Goal: Transaction & Acquisition: Purchase product/service

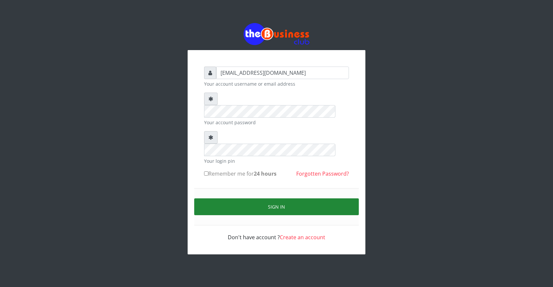
click at [292, 198] on button "Sign in" at bounding box center [276, 206] width 165 height 17
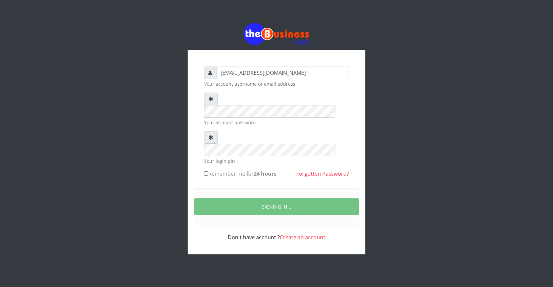
click at [343, 223] on div "ogooluwaireoluwa@gmail.com Your account username or email address Your account …" at bounding box center [277, 152] width 178 height 204
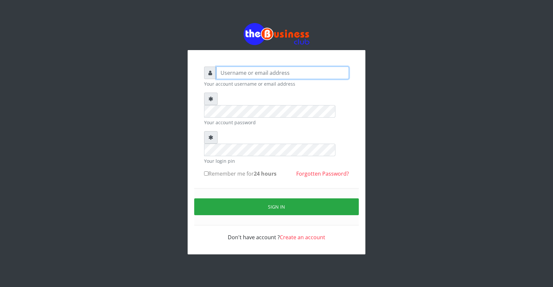
type input "[EMAIL_ADDRESS][DOMAIN_NAME]"
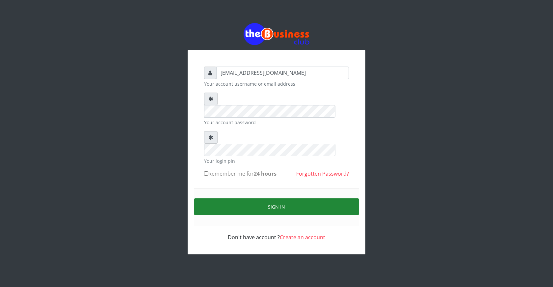
click at [277, 198] on button "Sign in" at bounding box center [276, 206] width 165 height 17
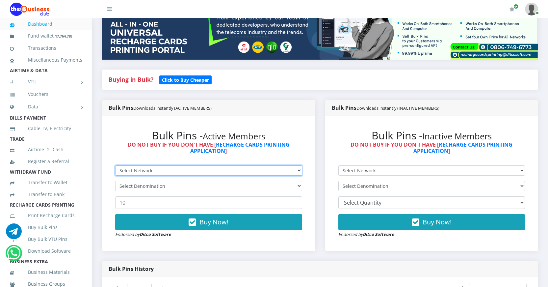
click at [214, 171] on select "Select Network MTN Globacom 9Mobile Airtel" at bounding box center [208, 170] width 187 height 10
select select "MTN"
click at [115, 165] on select "Select Network MTN Globacom 9Mobile Airtel" at bounding box center [208, 170] width 187 height 10
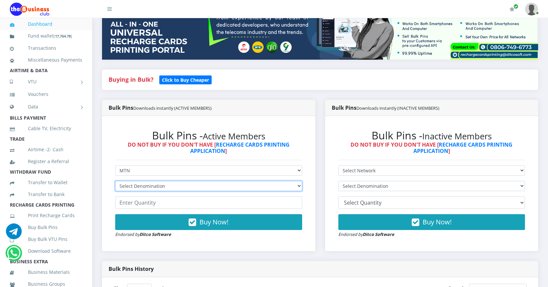
click at [199, 189] on select "Select Denomination" at bounding box center [208, 186] width 187 height 10
select select "193.98-200"
click at [115, 181] on select "Select Denomination MTN NGN100 - ₦96.99 MTN NGN200 - ₦193.98 MTN NGN400 - ₦387.…" at bounding box center [208, 186] width 187 height 10
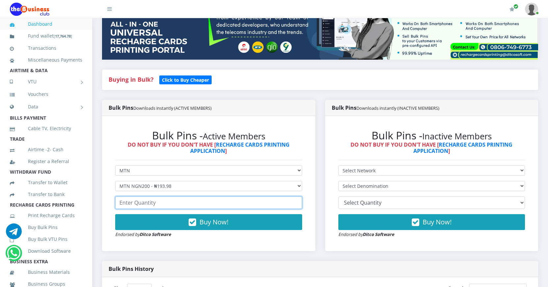
click at [169, 202] on input "number" at bounding box center [208, 202] width 187 height 13
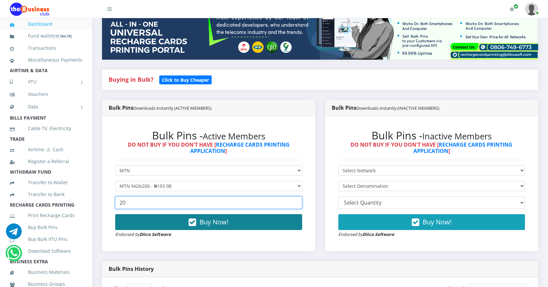
type input "20"
click at [195, 222] on icon "button" at bounding box center [193, 222] width 8 height 7
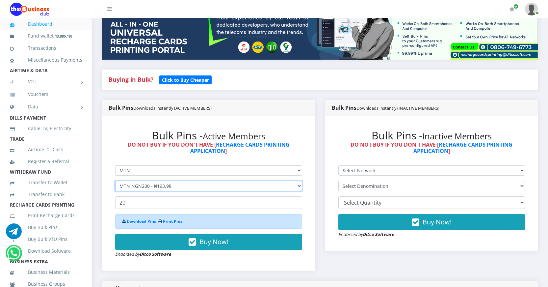
click at [150, 187] on select "Select Denomination MTN NGN100 - ₦96.99 MTN NGN200 - ₦193.98 MTN NGN400 - ₦387.…" at bounding box center [208, 186] width 187 height 10
select select "484.95-500"
click at [115, 181] on select "Select Denomination MTN NGN100 - ₦96.99 MTN NGN200 - ₦193.98 MTN NGN400 - ₦387.…" at bounding box center [208, 186] width 187 height 10
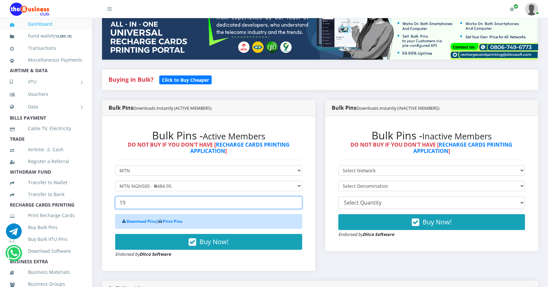
click at [295, 205] on input "19" at bounding box center [208, 202] width 187 height 13
drag, startPoint x: 131, startPoint y: 203, endPoint x: 119, endPoint y: 201, distance: 11.6
click at [119, 201] on input "19" at bounding box center [208, 202] width 187 height 13
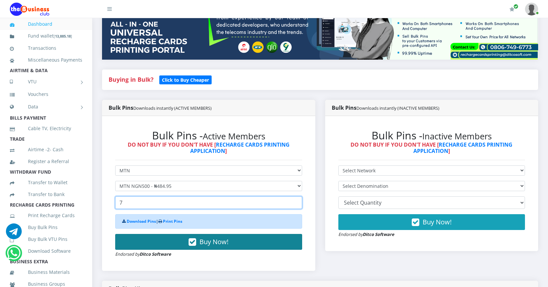
type input "7"
click at [191, 239] on icon "button" at bounding box center [193, 242] width 8 height 7
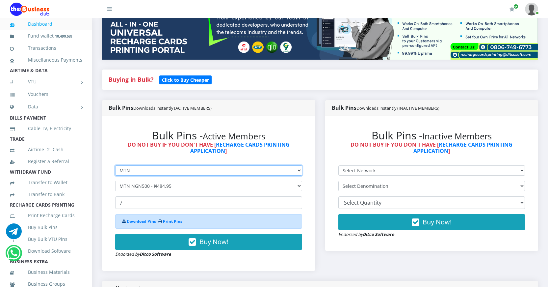
click at [182, 169] on select "Select Network MTN Globacom 9Mobile Airtel" at bounding box center [208, 170] width 187 height 10
select select "Airtel"
click at [115, 165] on select "Select Network MTN Globacom 9Mobile Airtel" at bounding box center [208, 170] width 187 height 10
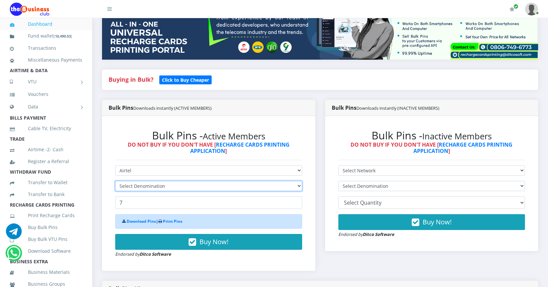
click at [177, 184] on select "Select Denomination" at bounding box center [208, 186] width 187 height 10
select select "96.38-100"
click at [115, 181] on select "Select Denomination Airtel NGN100 - ₦96.38 Airtel NGN200 - ₦192.76 Airtel NGN50…" at bounding box center [208, 186] width 187 height 10
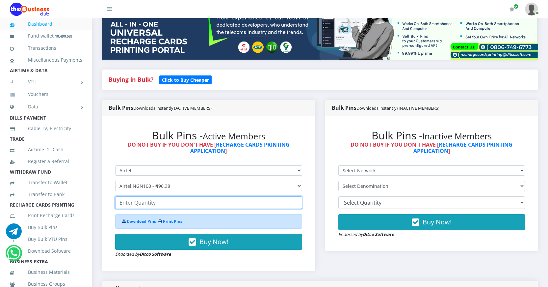
click at [177, 204] on input "number" at bounding box center [208, 202] width 187 height 13
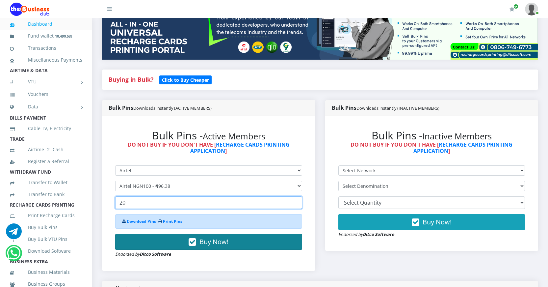
type input "20"
click at [193, 241] on icon "button" at bounding box center [193, 242] width 8 height 7
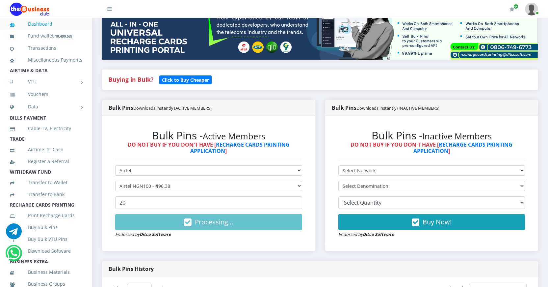
click at [243, 239] on div "Bulk Pins - Active Members DO NOT BUY IF YOU DON'T HAVE [ RECHARGE CARDS PRINTI…" at bounding box center [209, 183] width 200 height 122
drag, startPoint x: 174, startPoint y: 147, endPoint x: 184, endPoint y: 165, distance: 21.2
click at [184, 165] on select "Select Network MTN Globacom 9Mobile Airtel" at bounding box center [208, 170] width 187 height 10
click at [115, 165] on select "Select Network MTN Globacom 9Mobile Airtel" at bounding box center [208, 170] width 187 height 10
click at [37, 25] on link "Dashboard" at bounding box center [46, 23] width 72 height 15
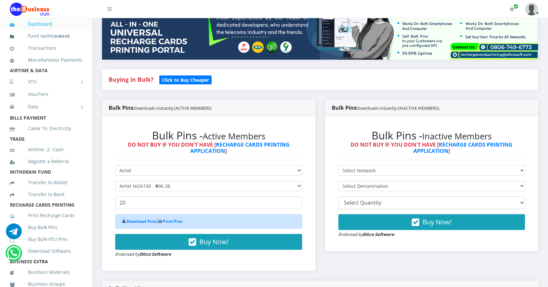
click at [47, 25] on link "Dashboard" at bounding box center [46, 23] width 72 height 15
click at [316, 233] on div "Bulk Pins Downloads instantly (ACTIVE MEMBERS) Bulk Pins - Active Members DO NO…" at bounding box center [208, 190] width 223 height 181
click at [189, 186] on select "Select Denomination Airtel NGN100 - ₦96.38 Airtel NGN200 - ₦192.76 Airtel NGN50…" at bounding box center [208, 186] width 187 height 10
select select "192.76-200"
click at [115, 181] on select "Select Denomination Airtel NGN100 - ₦96.38 Airtel NGN200 - ₦192.76 Airtel NGN50…" at bounding box center [208, 186] width 187 height 10
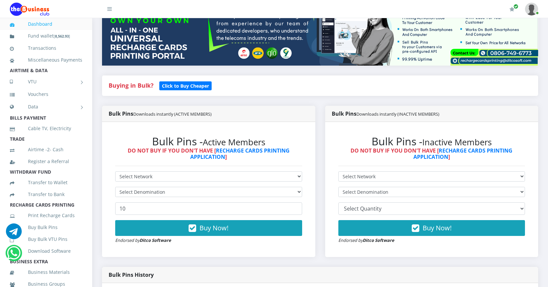
scroll to position [99, 0]
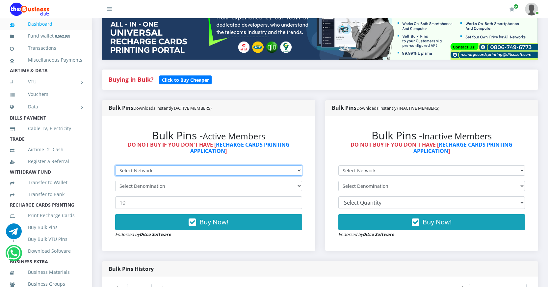
click at [198, 172] on select "Select Network MTN Globacom 9Mobile Airtel" at bounding box center [208, 170] width 187 height 10
select select "Airtel"
click at [115, 165] on select "Select Network MTN Globacom 9Mobile Airtel" at bounding box center [208, 170] width 187 height 10
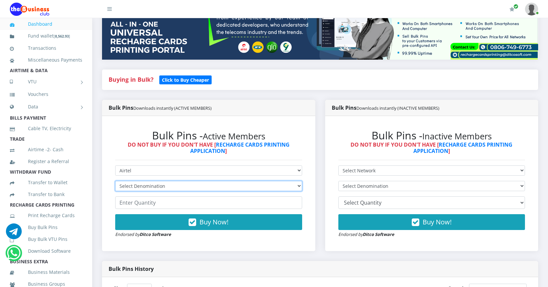
click at [171, 184] on select "Select Denomination Airtel NGN100 - ₦96.38 Airtel NGN200 - ₦192.76 Airtel NGN50…" at bounding box center [208, 186] width 187 height 10
select select "481.9-500"
click at [115, 181] on select "Select Denomination Airtel NGN100 - ₦96.38 Airtel NGN200 - ₦192.76 Airtel NGN50…" at bounding box center [208, 186] width 187 height 10
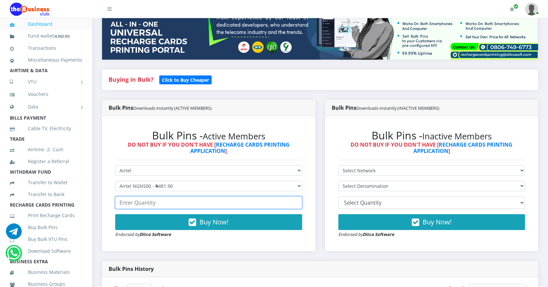
click at [174, 204] on input "number" at bounding box center [208, 202] width 187 height 13
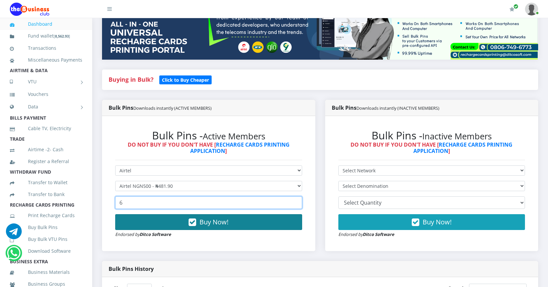
type input "6"
click at [194, 221] on icon "button" at bounding box center [193, 222] width 8 height 7
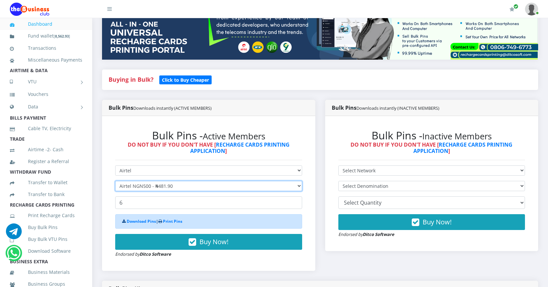
click at [172, 186] on select "Select Denomination Airtel NGN100 - ₦96.38 Airtel NGN200 - ₦192.76 Airtel NGN50…" at bounding box center [208, 186] width 187 height 10
select select "192.76-200"
click at [115, 181] on select "Select Denomination Airtel NGN100 - ₦96.38 Airtel NGN200 - ₦192.76 Airtel NGN50…" at bounding box center [208, 186] width 187 height 10
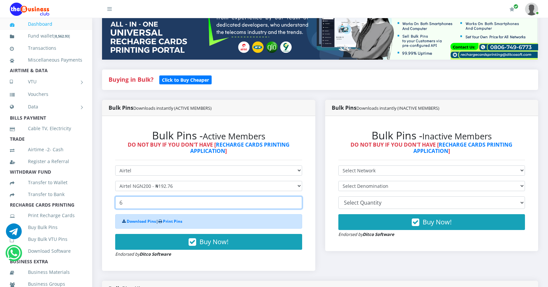
click at [138, 204] on input "6" at bounding box center [208, 202] width 187 height 13
drag, startPoint x: 138, startPoint y: 204, endPoint x: 119, endPoint y: 203, distance: 18.8
click at [119, 203] on input "6" at bounding box center [208, 202] width 187 height 13
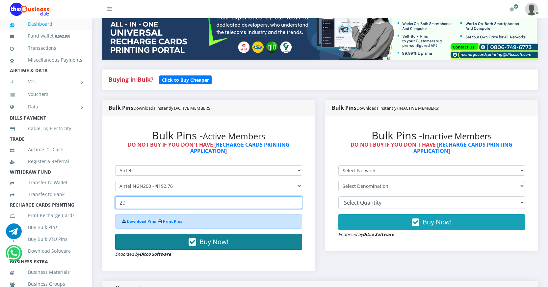
type input "20"
click at [193, 240] on icon "button" at bounding box center [193, 242] width 8 height 7
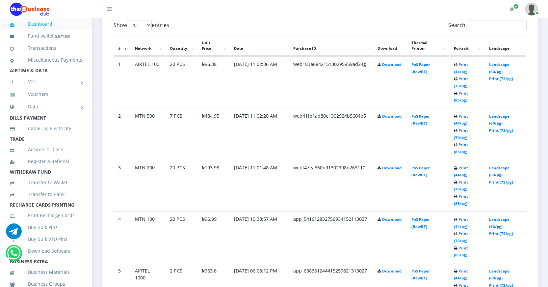
scroll to position [329, 0]
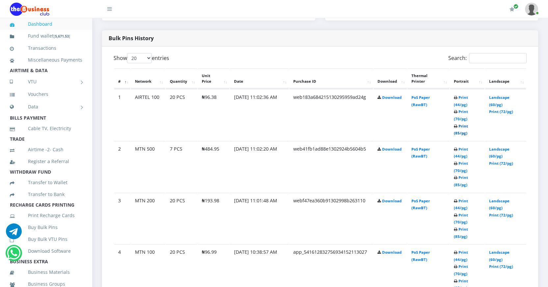
click at [458, 131] on link "Print (85/pg)" at bounding box center [461, 129] width 14 height 12
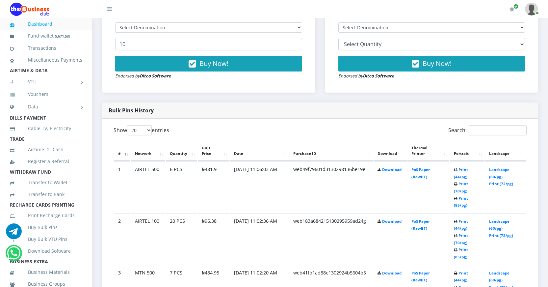
scroll to position [164, 0]
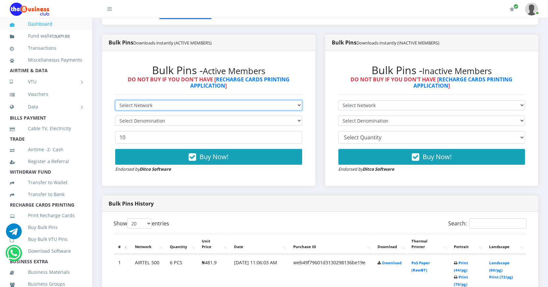
click at [208, 107] on select "Select Network MTN Globacom 9Mobile Airtel" at bounding box center [208, 105] width 187 height 10
select select "Airtel"
click at [115, 100] on select "Select Network MTN Globacom 9Mobile Airtel" at bounding box center [208, 105] width 187 height 10
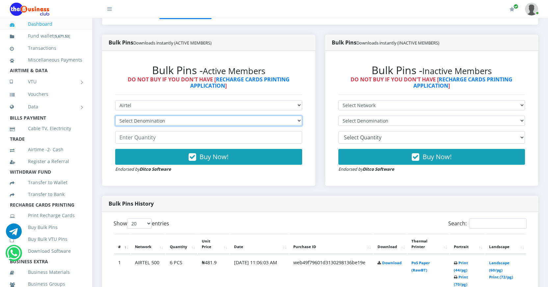
click at [181, 120] on select "Select Denomination Airtel NGN100 - ₦96.38 Airtel NGN200 - ₦192.76 Airtel NGN50…" at bounding box center [208, 121] width 187 height 10
select select "192.76-200"
click at [115, 116] on select "Select Denomination Airtel NGN100 - ₦96.38 Airtel NGN200 - ₦192.76 Airtel NGN50…" at bounding box center [208, 121] width 187 height 10
click at [164, 138] on input "number" at bounding box center [208, 137] width 187 height 13
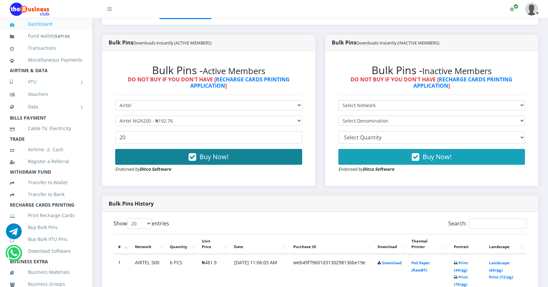
click at [191, 155] on icon "button" at bounding box center [193, 157] width 8 height 7
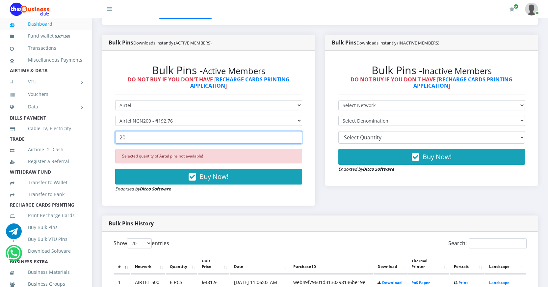
drag, startPoint x: 136, startPoint y: 135, endPoint x: 105, endPoint y: 136, distance: 30.6
click at [105, 136] on div "Bulk Pins - Active Members DO NOT BUY IF YOU DON'T HAVE [ RECHARGE CARDS PRINTI…" at bounding box center [208, 128] width 213 height 155
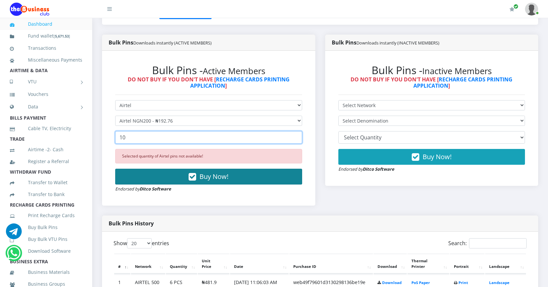
type input "10"
click at [192, 176] on icon "button" at bounding box center [193, 177] width 8 height 7
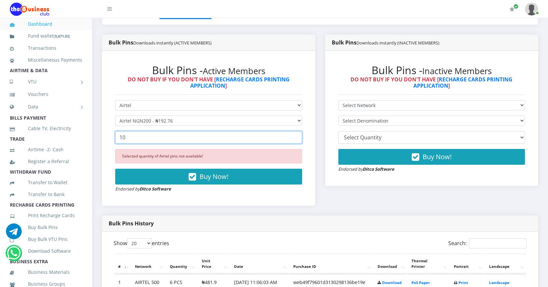
click at [134, 139] on input "10" at bounding box center [208, 137] width 187 height 13
drag, startPoint x: 134, startPoint y: 139, endPoint x: 103, endPoint y: 137, distance: 31.7
click at [103, 137] on div "Bulk Pins - Active Members DO NOT BUY IF YOU DON'T HAVE [ RECHARGE CARDS PRINTI…" at bounding box center [208, 128] width 213 height 155
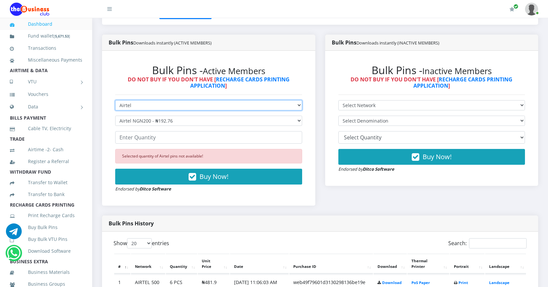
click at [171, 107] on select "Select Network MTN Globacom 9Mobile Airtel" at bounding box center [208, 105] width 187 height 10
select select "Glo"
click at [115, 100] on select "Select Network MTN Globacom 9Mobile Airtel" at bounding box center [208, 105] width 187 height 10
click at [187, 123] on select "Select Denomination Glo NGN100 - ₦96.55 Glo NGN200 - ₦193.10 Glo NGN500 - ₦482.…" at bounding box center [208, 121] width 187 height 10
select select "482.75-500"
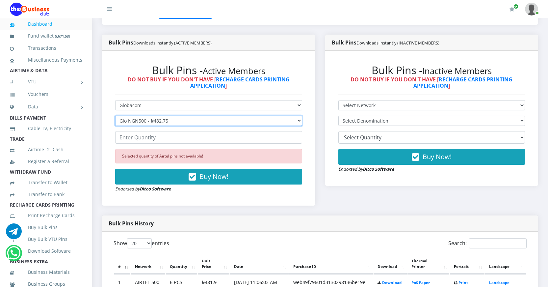
click at [115, 116] on select "Select Denomination Glo NGN100 - ₦96.55 Glo NGN200 - ₦193.10 Glo NGN500 - ₦482.…" at bounding box center [208, 121] width 187 height 10
click at [155, 138] on input "number" at bounding box center [208, 137] width 187 height 13
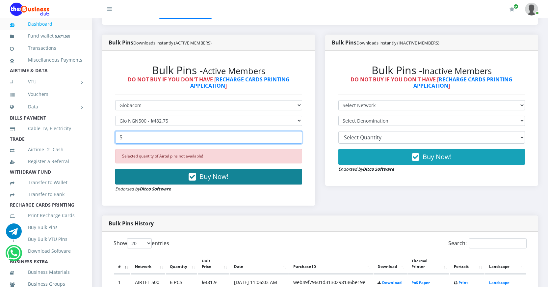
type input "5"
click at [194, 174] on icon "button" at bounding box center [193, 177] width 8 height 7
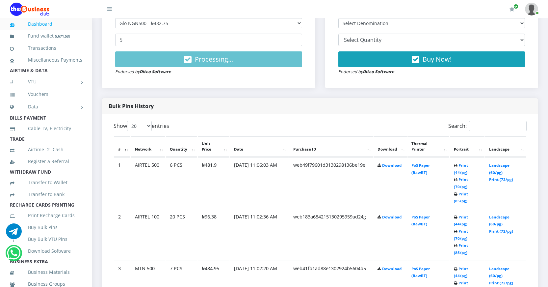
scroll to position [263, 0]
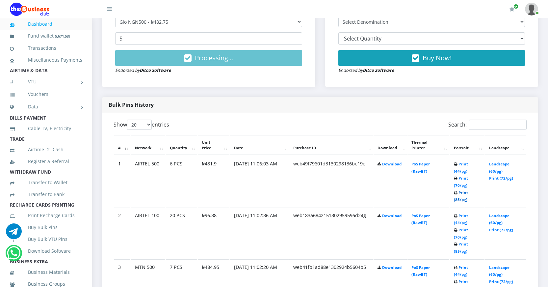
click at [455, 198] on link "Print (85/pg)" at bounding box center [461, 196] width 14 height 12
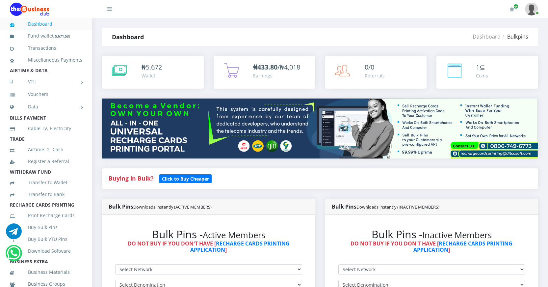
drag, startPoint x: 0, startPoint y: 0, endPoint x: 437, endPoint y: 189, distance: 475.9
click at [437, 189] on div "Buying in Bulk?   Click to Buy Cheaper" at bounding box center [320, 183] width 446 height 30
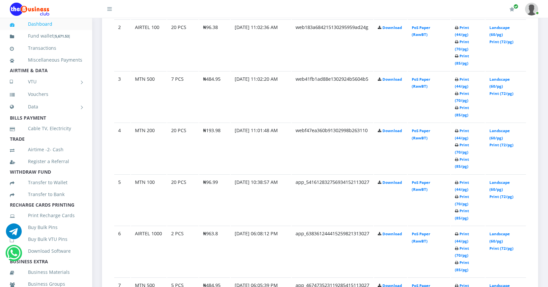
scroll to position [461, 0]
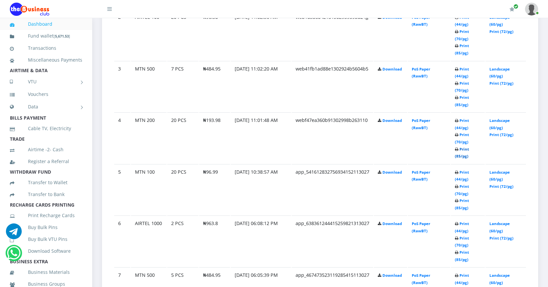
click at [459, 155] on link "Print (85/pg)" at bounding box center [462, 153] width 14 height 12
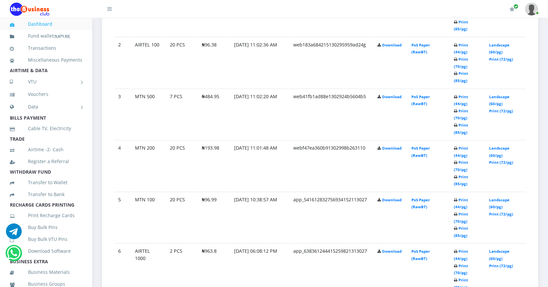
scroll to position [461, 0]
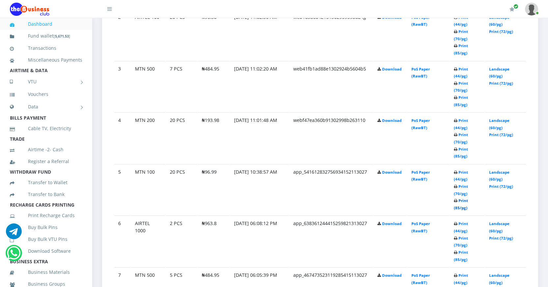
click at [457, 207] on link "Print (85/pg)" at bounding box center [461, 204] width 14 height 12
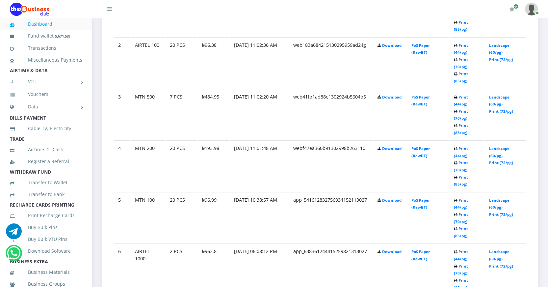
scroll to position [461, 0]
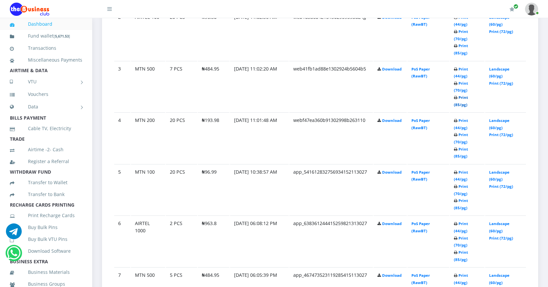
click at [456, 104] on link "Print (85/pg)" at bounding box center [461, 101] width 14 height 12
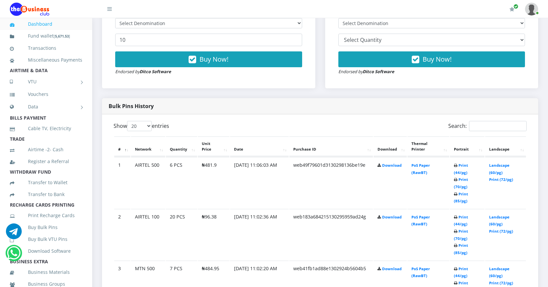
scroll to position [222, 0]
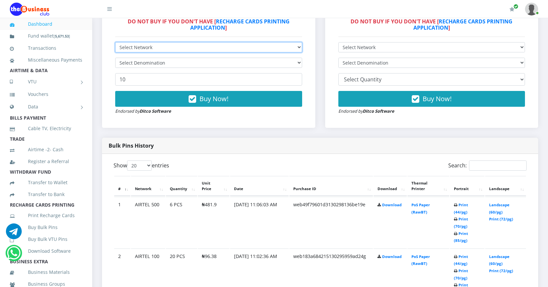
click at [233, 48] on select "Select Network MTN Globacom 9Mobile Airtel" at bounding box center [208, 47] width 187 height 10
select select "Glo"
click at [115, 42] on select "Select Network MTN Globacom 9Mobile Airtel" at bounding box center [208, 47] width 187 height 10
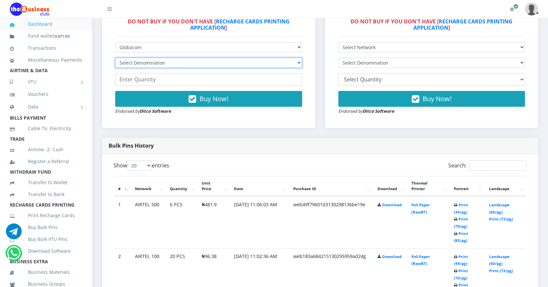
click at [206, 65] on select "Select Denomination Glo NGN100 - ₦96.55 Glo NGN200 - ₦193.10 Glo NGN500 - ₦482.…" at bounding box center [208, 63] width 187 height 10
select select "482.75-500"
click at [115, 58] on select "Select Denomination Glo NGN100 - ₦96.55 Glo NGN200 - ₦193.10 Glo NGN500 - ₦482.…" at bounding box center [208, 63] width 187 height 10
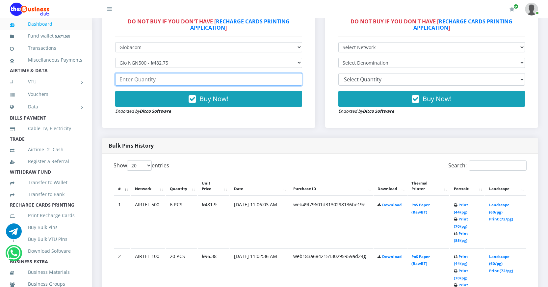
click at [171, 80] on input "number" at bounding box center [208, 79] width 187 height 13
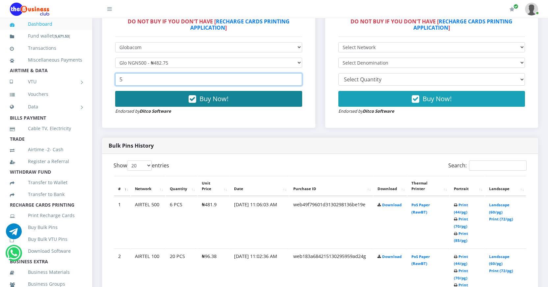
type input "5"
click at [213, 100] on span "Buy Now!" at bounding box center [214, 98] width 29 height 9
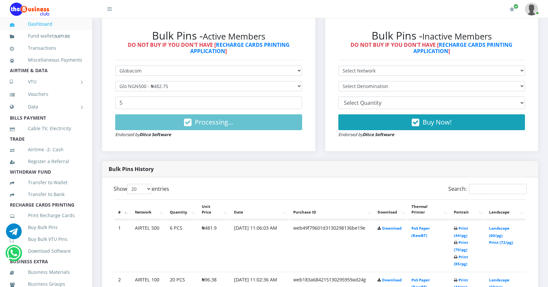
scroll to position [189, 0]
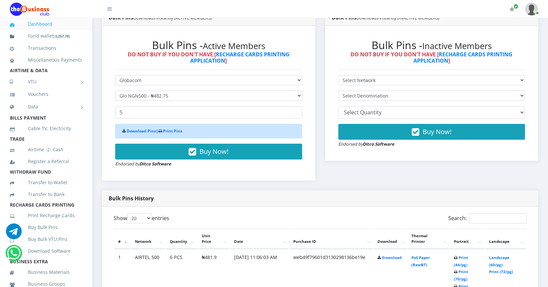
click at [46, 23] on link "Dashboard" at bounding box center [46, 23] width 72 height 15
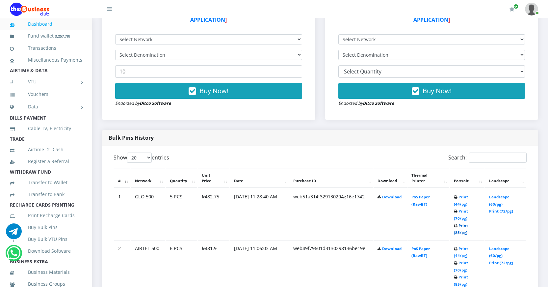
click at [458, 231] on link "Print (85/pg)" at bounding box center [461, 229] width 14 height 12
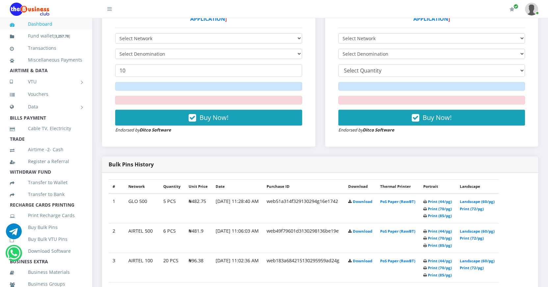
scroll to position [231, 0]
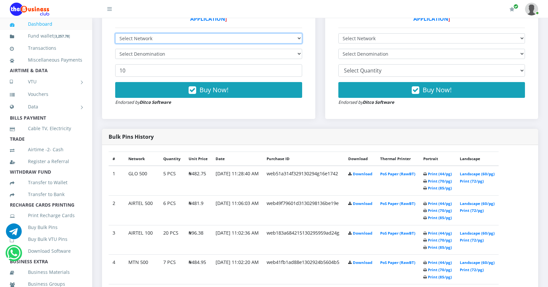
click at [219, 38] on select "Select Network MTN Globacom 9Mobile Airtel" at bounding box center [208, 38] width 187 height 10
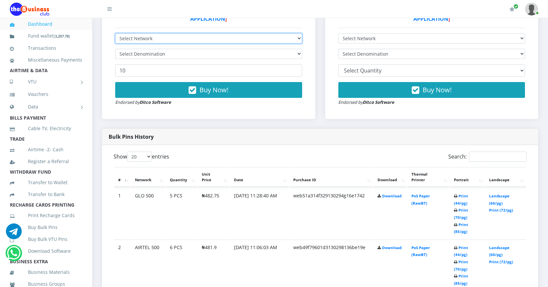
scroll to position [0, 0]
select select "Airtel"
click at [115, 33] on select "Select Network MTN Globacom 9Mobile Airtel" at bounding box center [208, 38] width 187 height 10
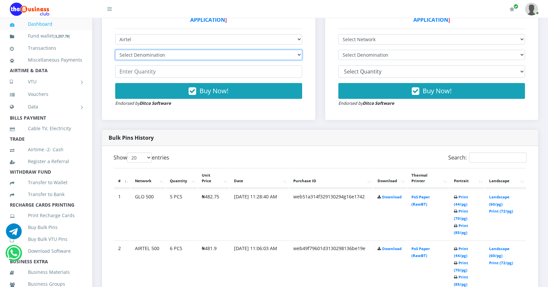
click at [191, 50] on select "Select Denomination Airtel NGN100 - ₦96.38 Airtel NGN200 - ₦192.76 Airtel NGN50…" at bounding box center [208, 55] width 187 height 10
select select "192.76-200"
click at [115, 50] on select "Select Denomination Airtel NGN100 - ₦96.38 Airtel NGN200 - ₦192.76 Airtel NGN50…" at bounding box center [208, 55] width 187 height 10
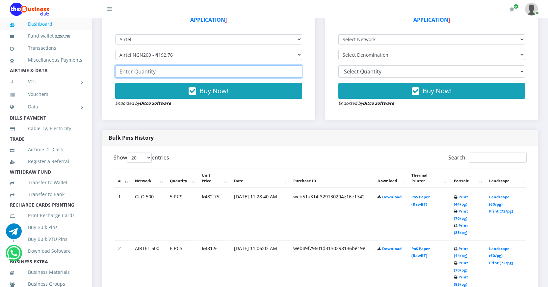
click at [171, 71] on input "number" at bounding box center [208, 71] width 187 height 13
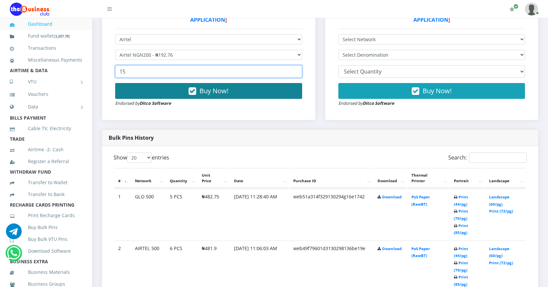
type input "15"
click at [202, 90] on span "Buy Now!" at bounding box center [214, 90] width 29 height 9
